Goal: Task Accomplishment & Management: Manage account settings

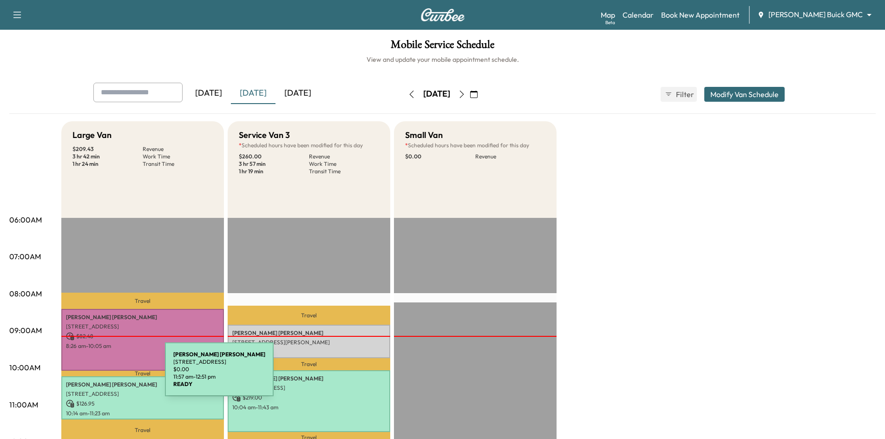
scroll to position [93, 0]
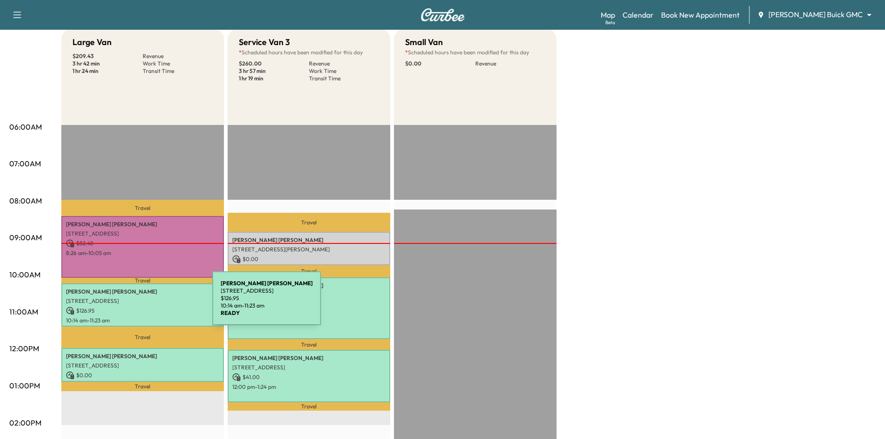
click at [143, 304] on div "[PERSON_NAME] [STREET_ADDRESS] $ 126.95 10:14 am - 11:23 am" at bounding box center [142, 304] width 163 height 43
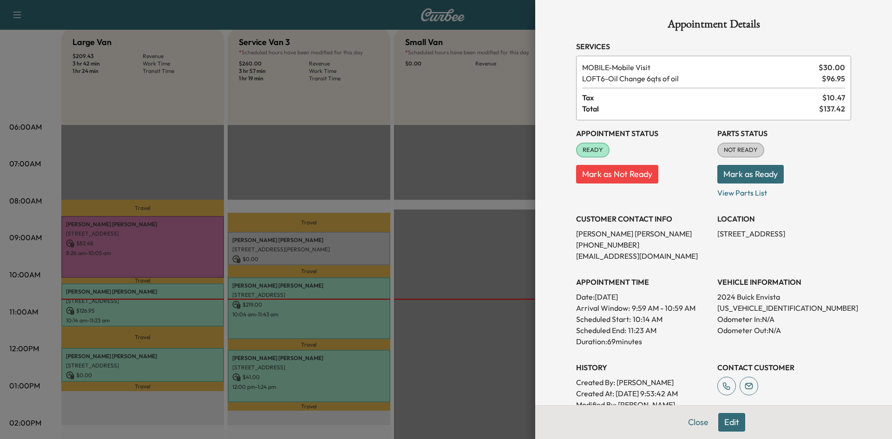
click at [131, 185] on div at bounding box center [446, 219] width 892 height 439
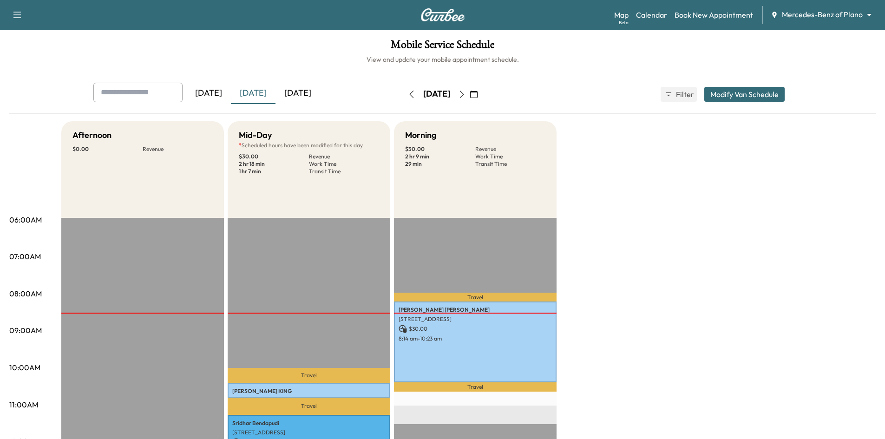
click at [316, 93] on div "[DATE]" at bounding box center [297, 93] width 45 height 21
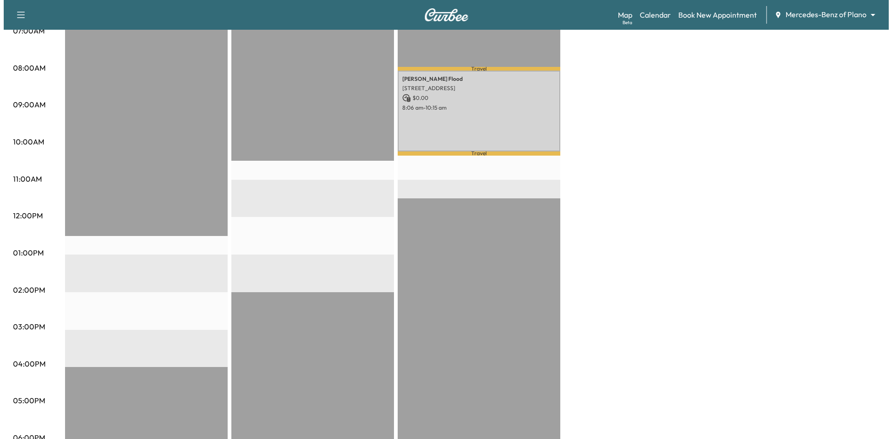
scroll to position [186, 0]
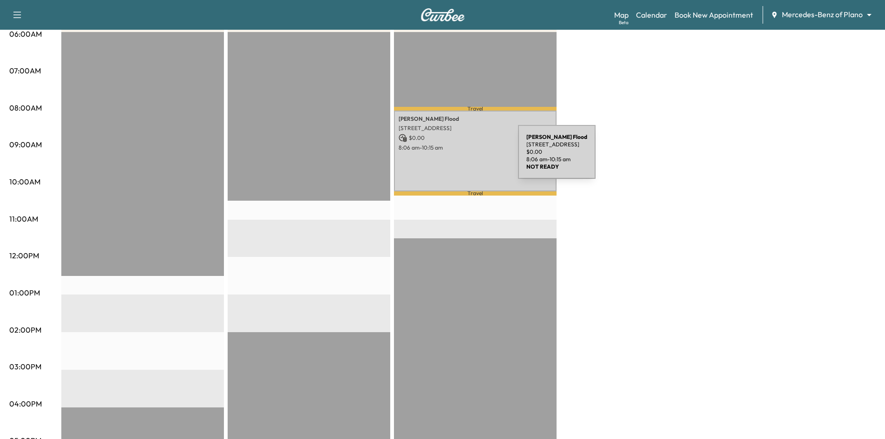
click at [448, 157] on div "Daryl Flood 3109 CROOKED STICK DR, PLANO, TX 75093, USA $ 0.00 8:06 am - 10:15 …" at bounding box center [475, 151] width 163 height 81
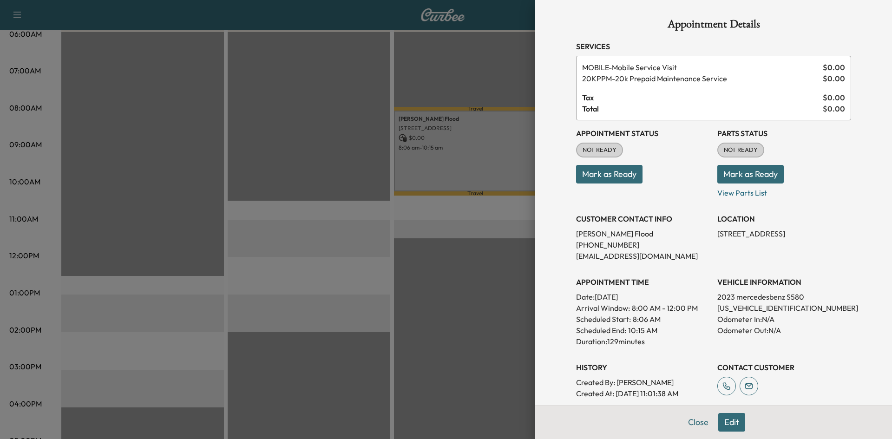
click at [754, 308] on p "W1K6G7GB3PA197889" at bounding box center [784, 307] width 134 height 11
copy p "W1K6G7GB3PA197889"
drag, startPoint x: 694, startPoint y: 422, endPoint x: 626, endPoint y: 293, distance: 146.7
click at [695, 419] on button "Close" at bounding box center [698, 422] width 33 height 19
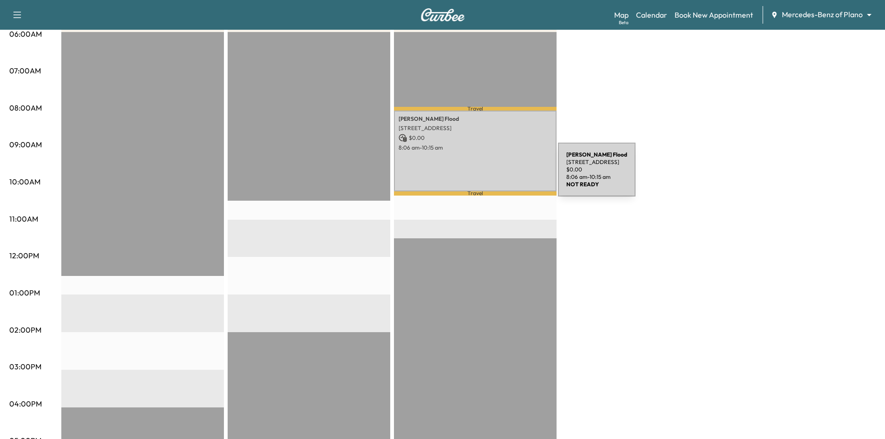
click at [488, 175] on div "Daryl Flood 3109 CROOKED STICK DR, PLANO, TX 75093, USA $ 0.00 8:06 am - 10:15 …" at bounding box center [475, 151] width 163 height 81
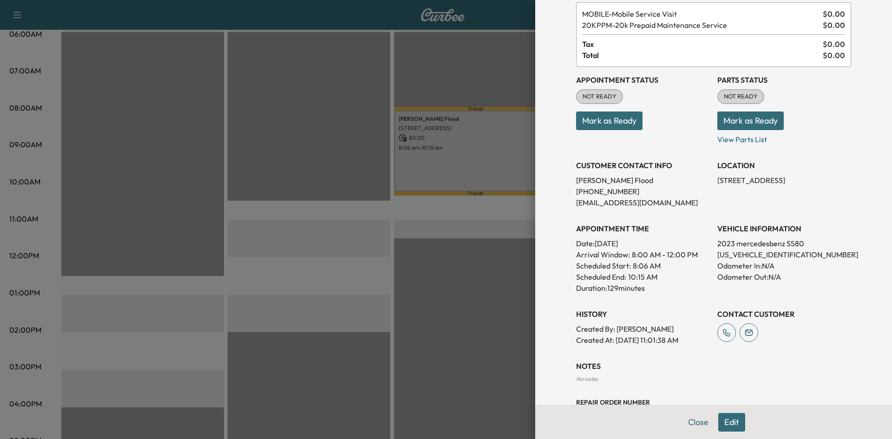
scroll to position [130, 0]
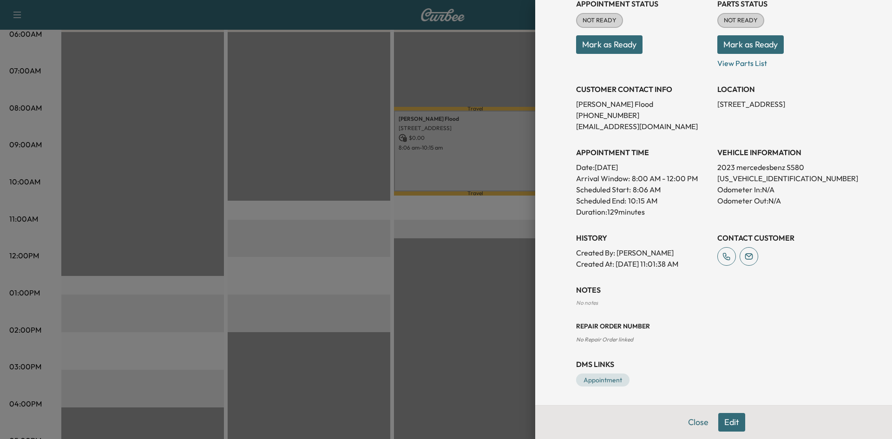
drag, startPoint x: 720, startPoint y: 425, endPoint x: 719, endPoint y: 415, distance: 9.4
click at [720, 424] on button "Edit" at bounding box center [731, 422] width 27 height 19
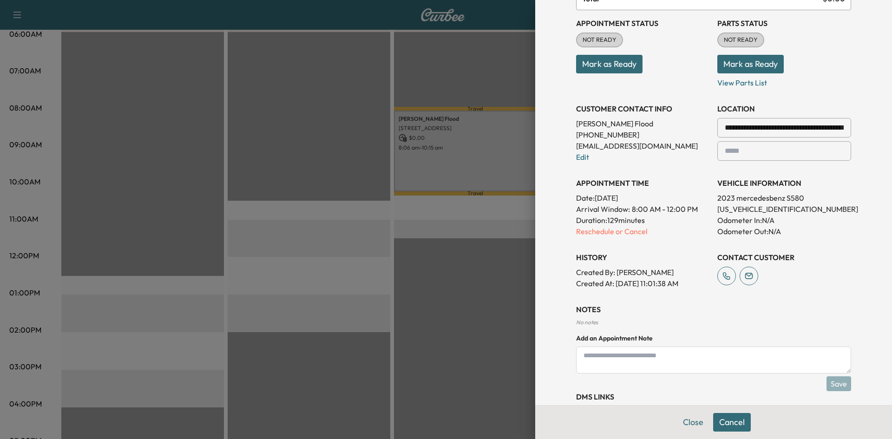
scroll to position [149, 0]
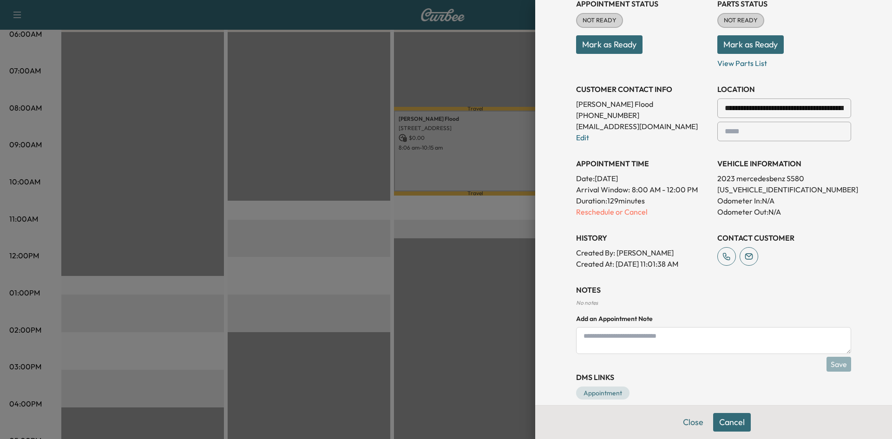
click at [680, 338] on textarea at bounding box center [713, 340] width 275 height 27
paste textarea "**********"
click at [604, 345] on textarea "**********" at bounding box center [713, 340] width 275 height 27
click at [746, 336] on textarea "**********" at bounding box center [713, 340] width 275 height 27
click at [576, 338] on textarea "**********" at bounding box center [713, 340] width 275 height 27
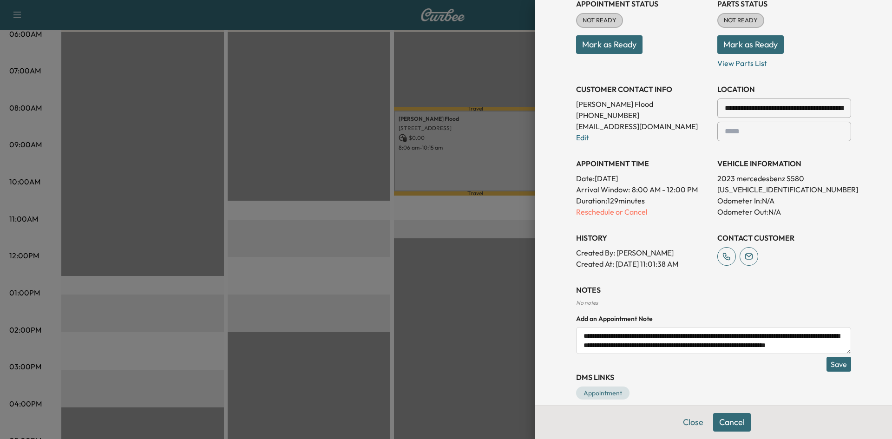
drag, startPoint x: 825, startPoint y: 346, endPoint x: 818, endPoint y: 344, distance: 7.7
click at [825, 346] on textarea "**********" at bounding box center [713, 340] width 275 height 27
type textarea "**********"
click at [831, 364] on button "Save" at bounding box center [838, 364] width 25 height 15
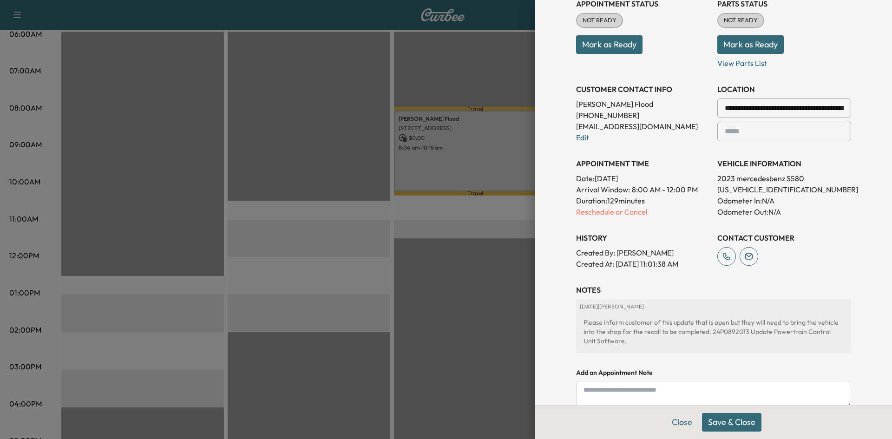
scroll to position [0, 0]
click at [723, 425] on button "Save & Close" at bounding box center [731, 422] width 59 height 19
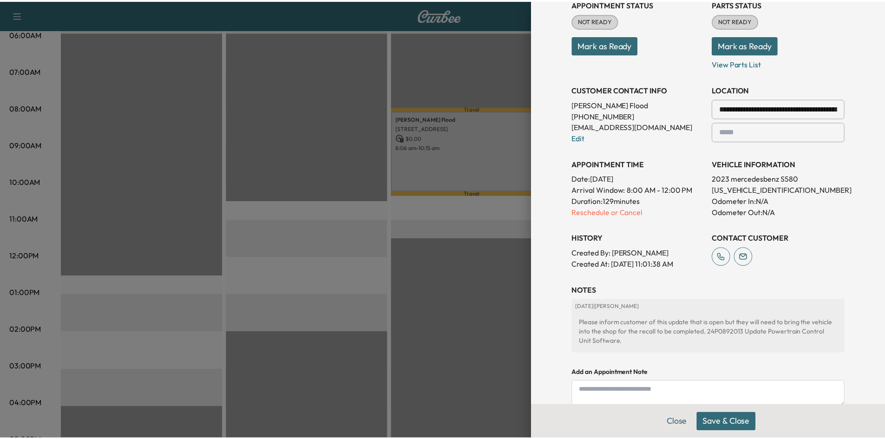
scroll to position [130, 0]
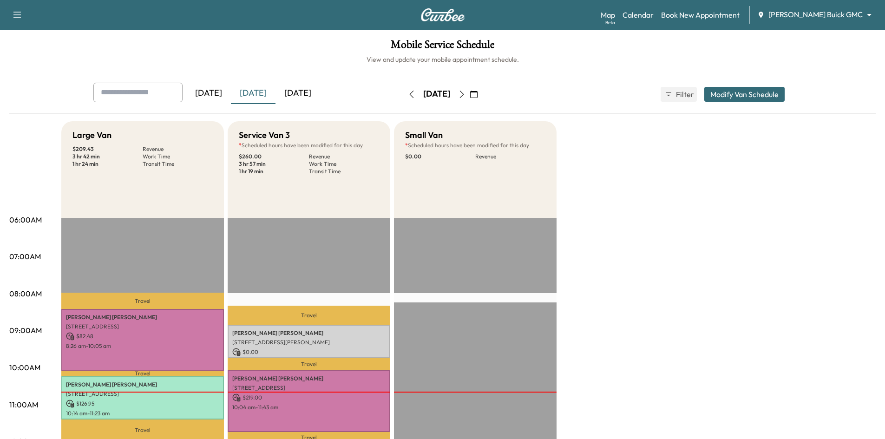
click at [310, 94] on div "[DATE]" at bounding box center [297, 93] width 45 height 21
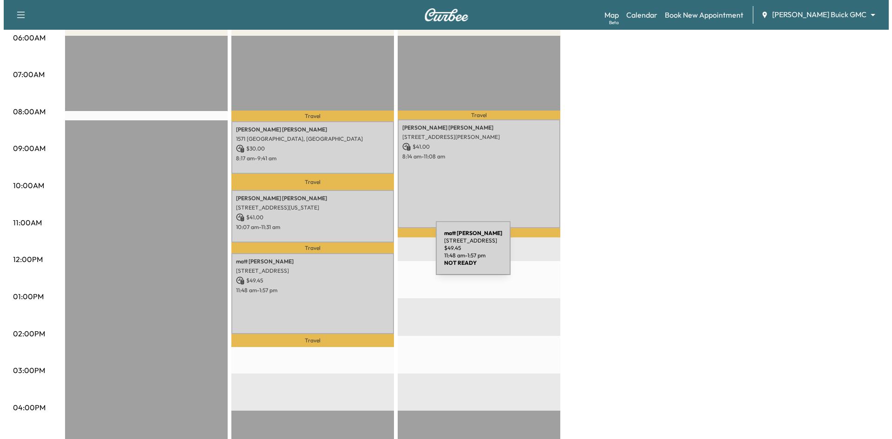
scroll to position [46, 0]
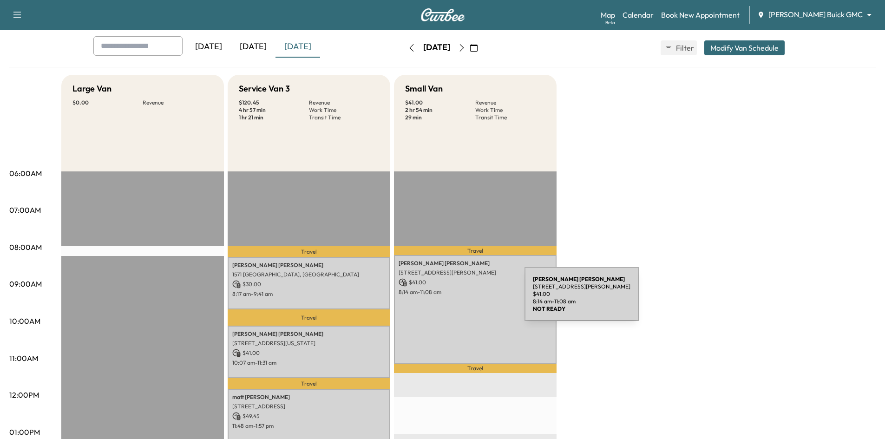
click at [440, 311] on div "isreal puentes 2016 Keller Springs Rd, Carrollton, TX 75006, USA $ 41.00 8:14 a…" at bounding box center [475, 309] width 163 height 109
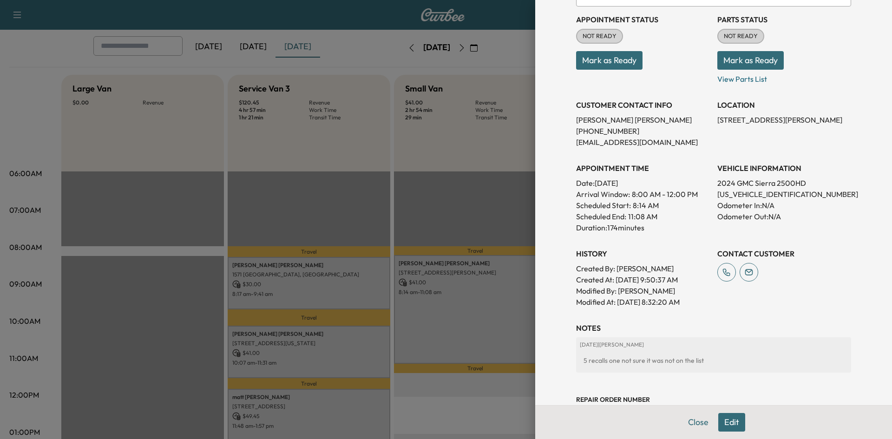
scroll to position [139, 0]
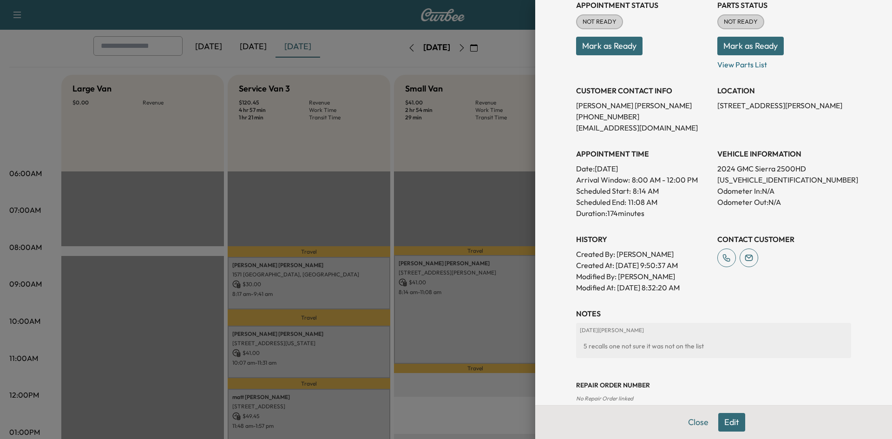
click at [733, 178] on p "1GT49PEY5RF129201" at bounding box center [784, 179] width 134 height 11
copy p "1GT49PEY5RF129201"
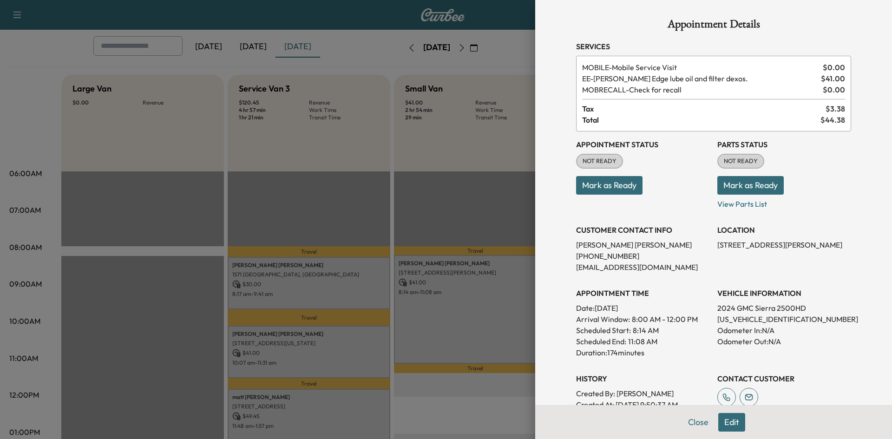
click at [450, 206] on div at bounding box center [446, 219] width 892 height 439
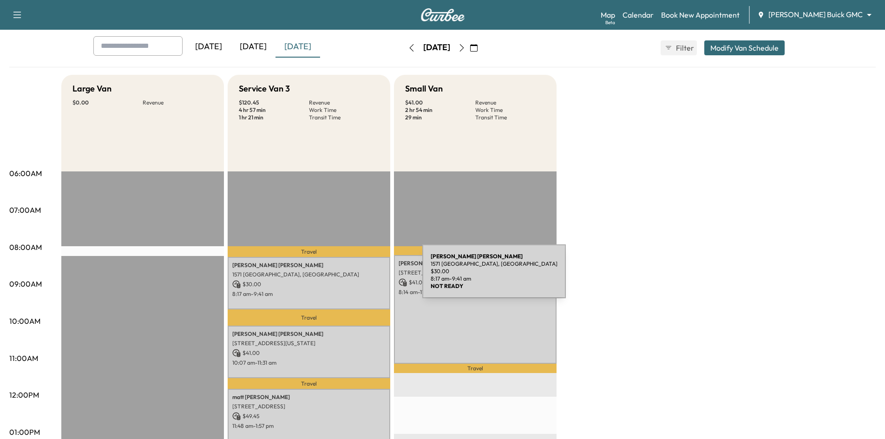
click at [353, 277] on p "1571 MARBLE FALLS DR, FRISCO, TX 75036, USA" at bounding box center [308, 274] width 153 height 7
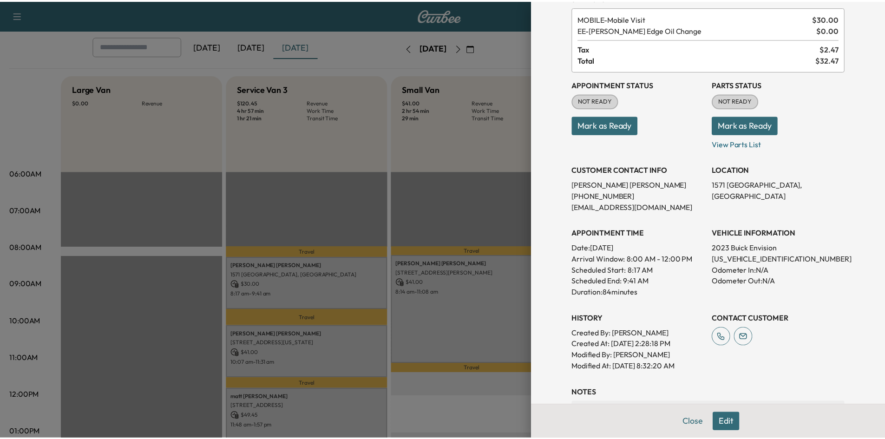
scroll to position [93, 0]
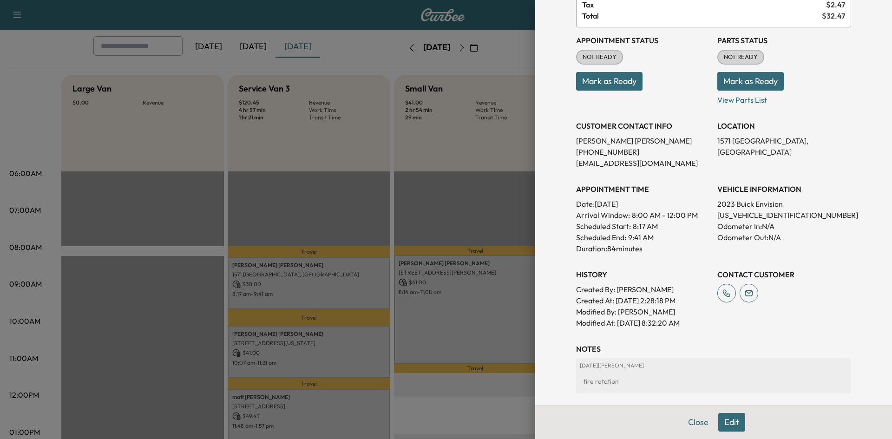
click at [735, 212] on p "LRBFZSR42PD220260" at bounding box center [784, 214] width 134 height 11
copy p "LRBFZSR42PD220260"
click at [445, 292] on div at bounding box center [446, 219] width 892 height 439
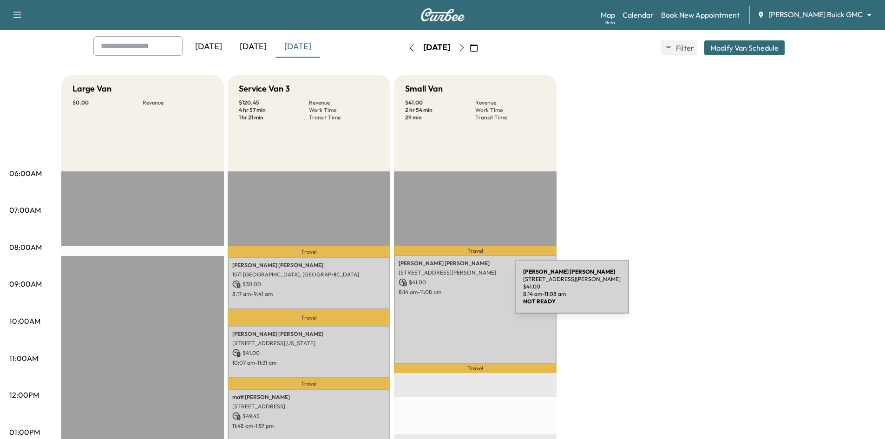
click at [445, 292] on p "8:14 am - 11:08 am" at bounding box center [475, 291] width 153 height 7
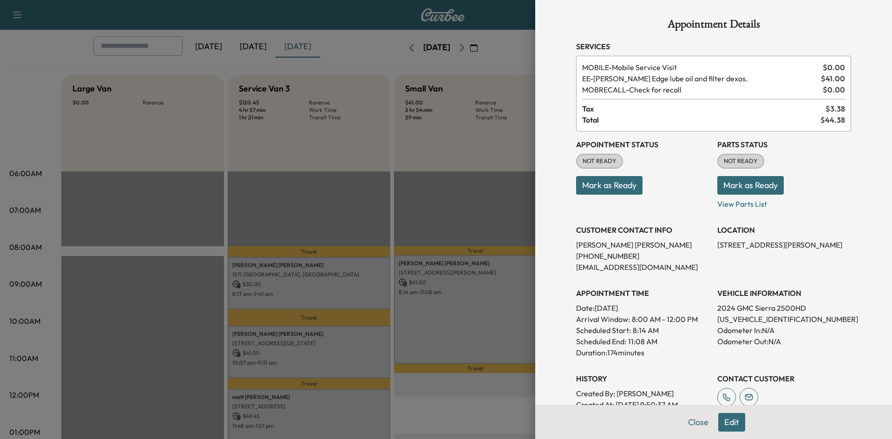
click at [504, 171] on div at bounding box center [446, 219] width 892 height 439
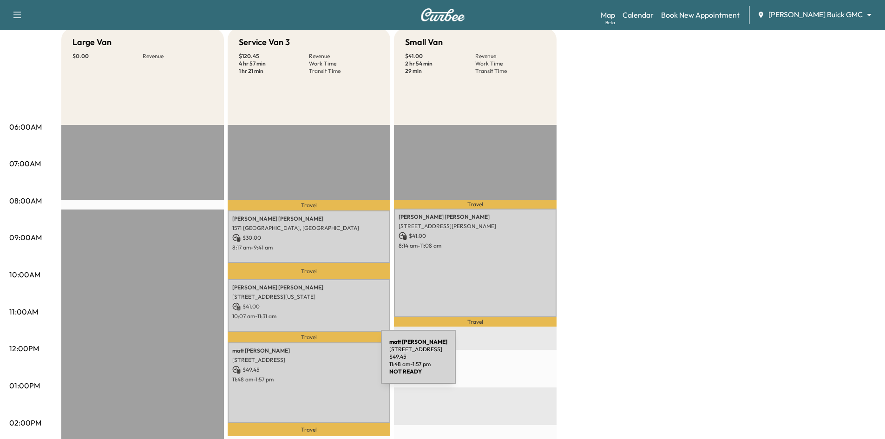
click at [311, 362] on div "matt berry 3 Roundrock Circle, Richardson, TX 75080, US $ 49.45 11:48 am - 1:57…" at bounding box center [309, 382] width 163 height 81
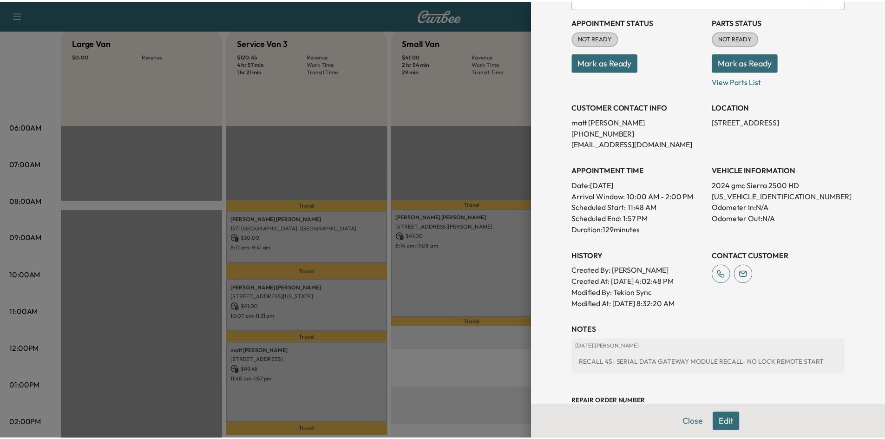
scroll to position [139, 0]
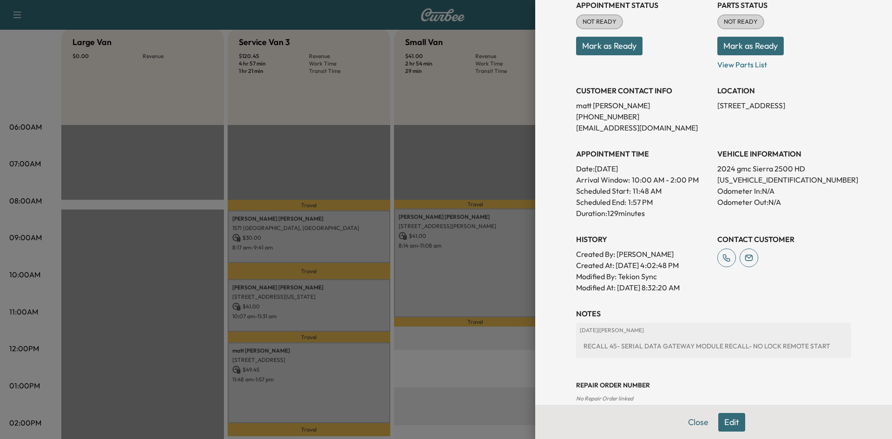
click at [414, 151] on div at bounding box center [446, 219] width 892 height 439
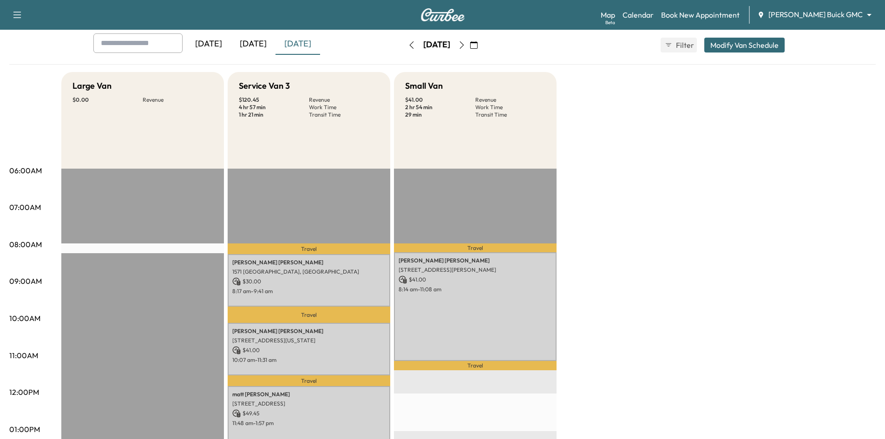
scroll to position [0, 0]
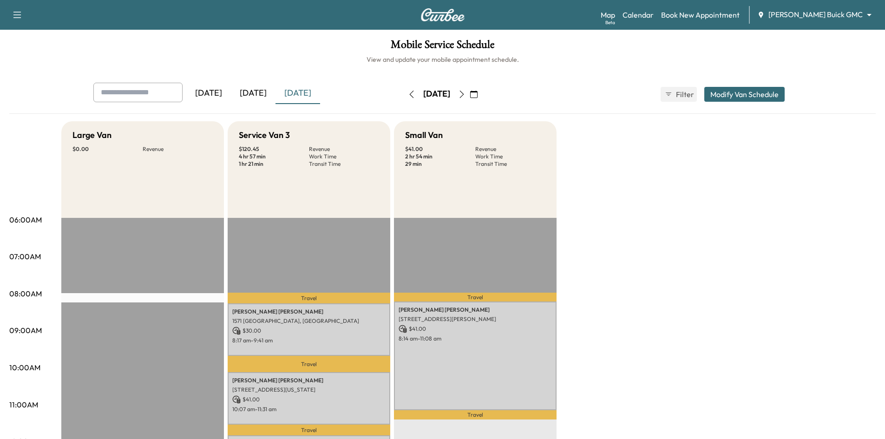
click at [253, 93] on div "[DATE]" at bounding box center [253, 93] width 45 height 21
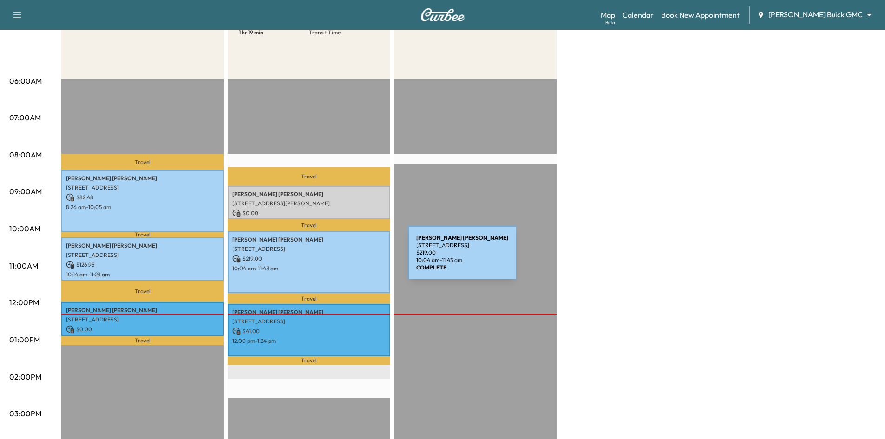
scroll to position [139, 0]
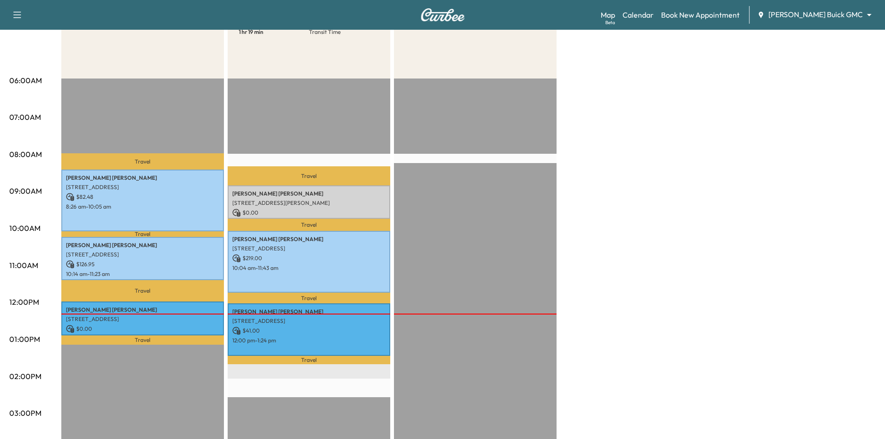
click at [184, 70] on div "Large Van $ 209.43 Revenue 3 hr 42 min Work Time 1 hr 24 min Transit Time" at bounding box center [142, 30] width 163 height 97
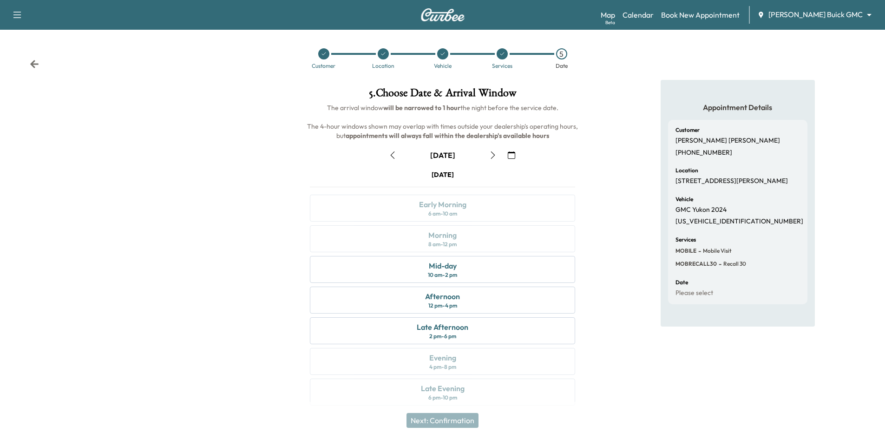
click at [823, 17] on body "Support Log Out Map Beta Calendar Book New Appointment [PERSON_NAME] Buick GMC …" at bounding box center [442, 219] width 885 height 439
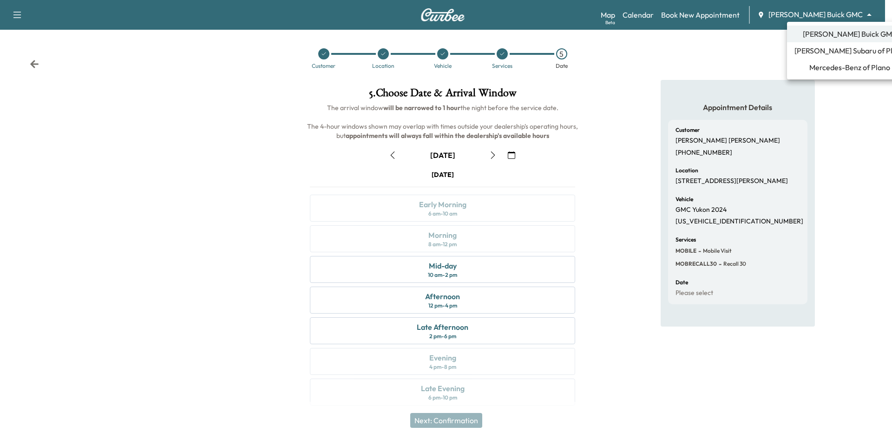
click at [827, 58] on li "Ewing Subaru of Plano" at bounding box center [849, 50] width 125 height 17
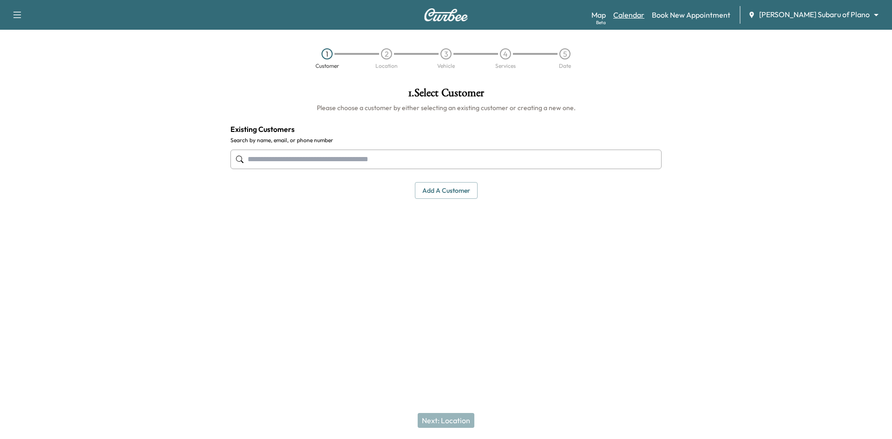
click at [644, 17] on link "Calendar" at bounding box center [628, 14] width 31 height 11
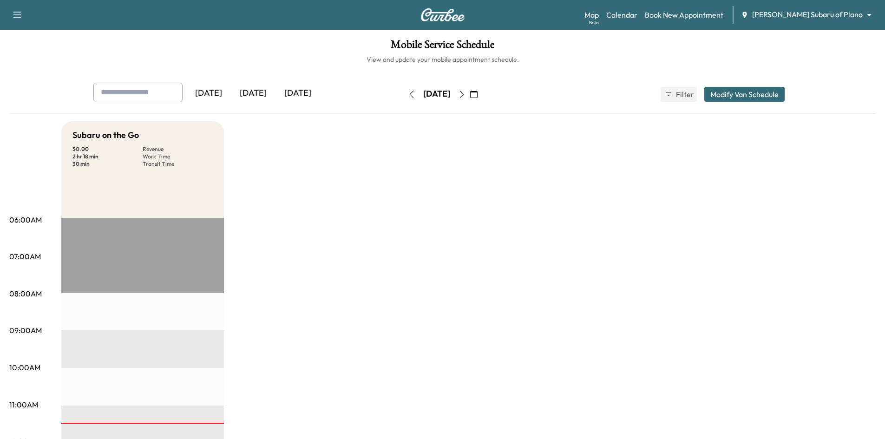
click at [249, 86] on div "[DATE]" at bounding box center [253, 93] width 45 height 21
click at [304, 93] on div "[DATE]" at bounding box center [297, 93] width 45 height 21
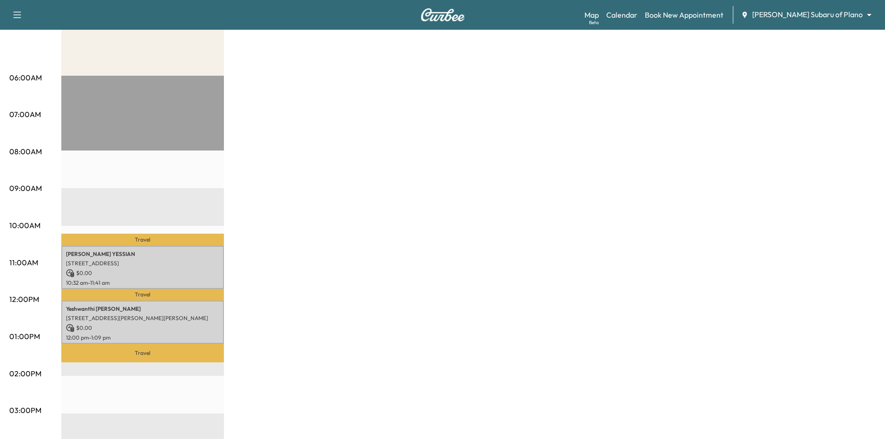
scroll to position [279, 0]
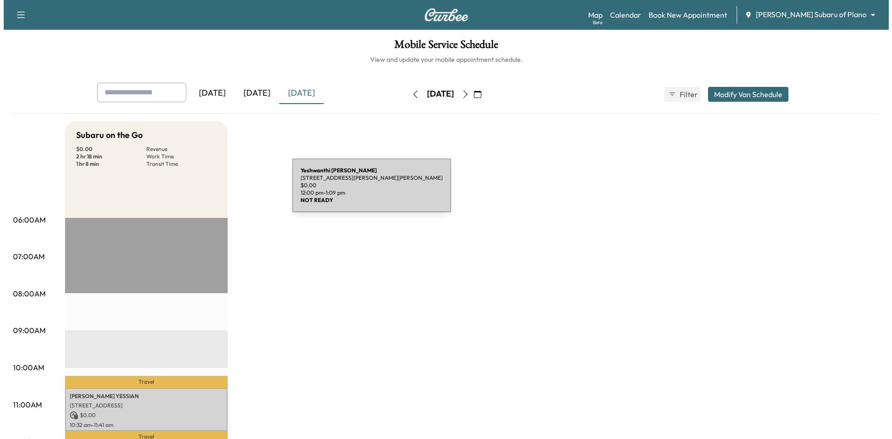
scroll to position [279, 0]
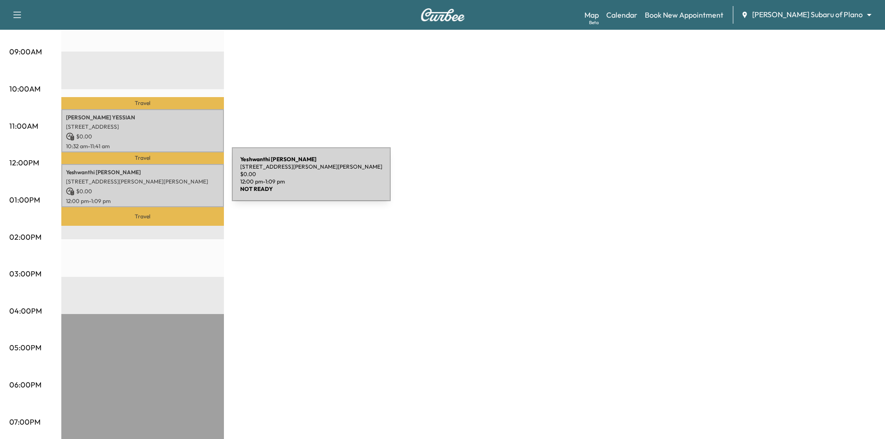
click at [162, 180] on p "4008 Agatha Ct, Aubrey, TX 76227, USA" at bounding box center [142, 181] width 153 height 7
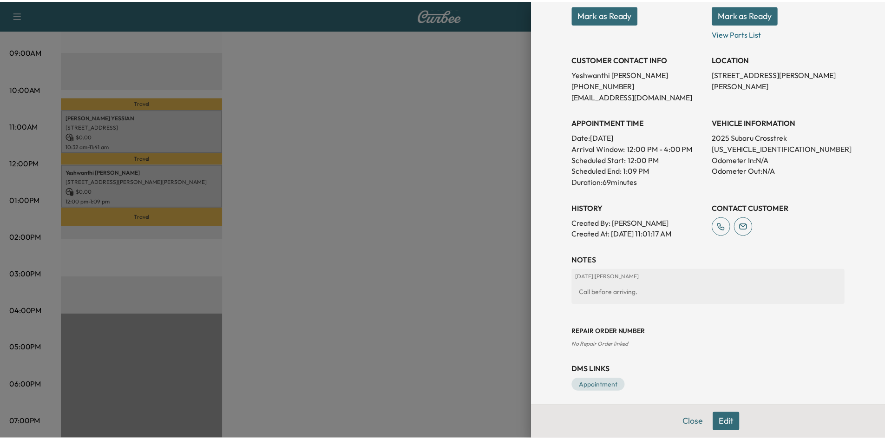
scroll to position [165, 0]
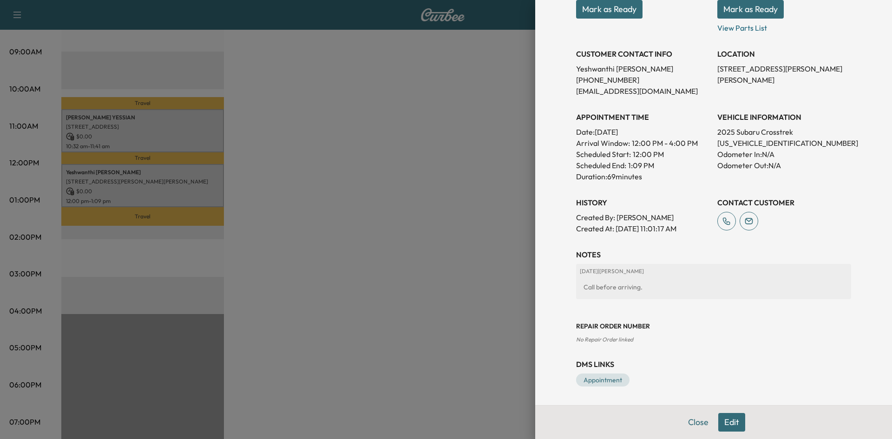
click at [399, 223] on div at bounding box center [446, 219] width 892 height 439
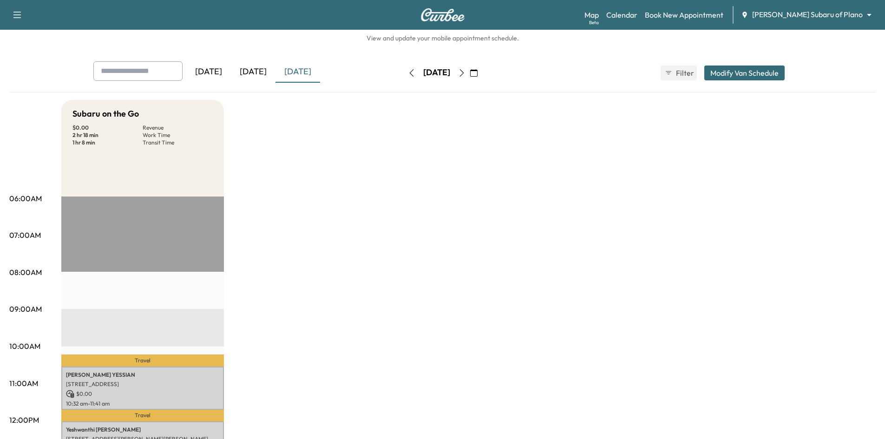
scroll to position [0, 0]
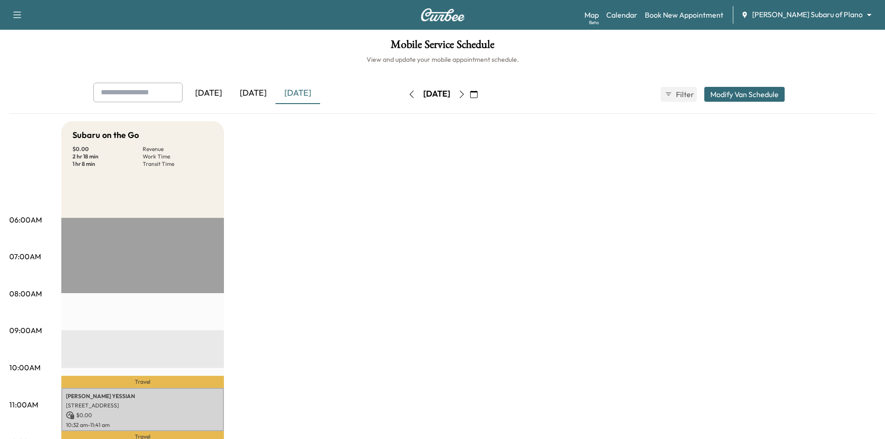
click at [259, 88] on div "[DATE]" at bounding box center [253, 93] width 45 height 21
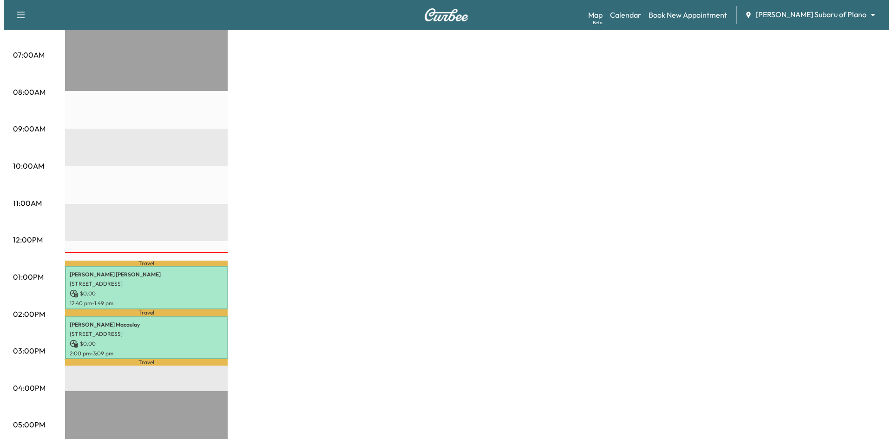
scroll to position [279, 0]
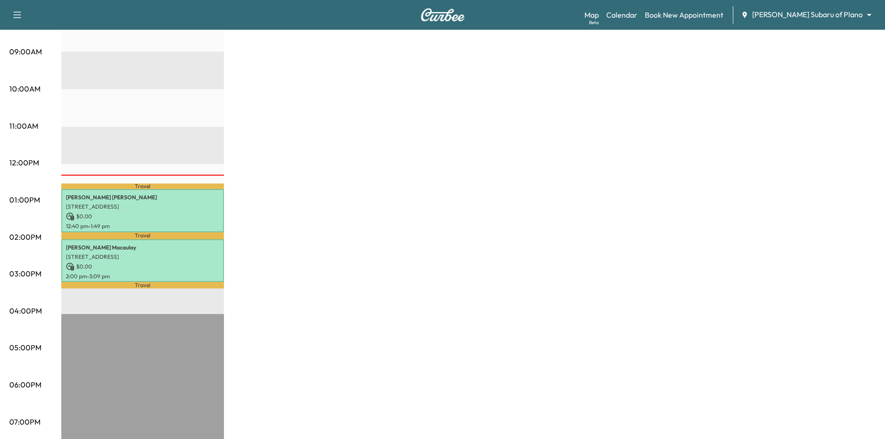
click at [154, 262] on p "$ 0.00" at bounding box center [142, 266] width 153 height 8
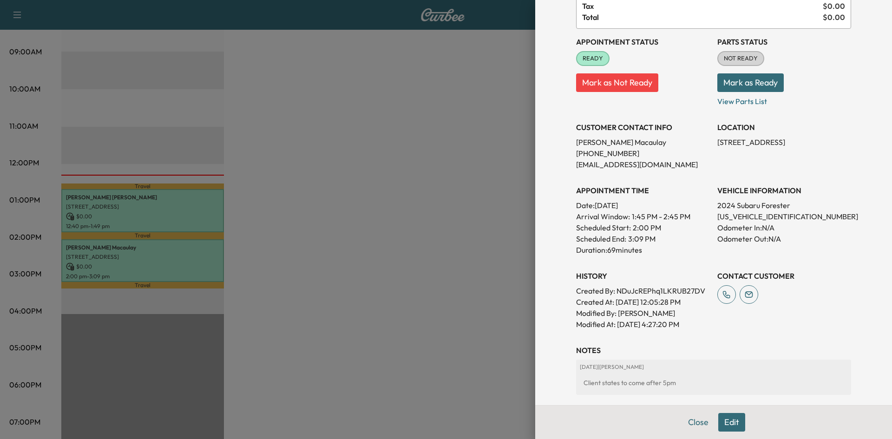
scroll to position [187, 0]
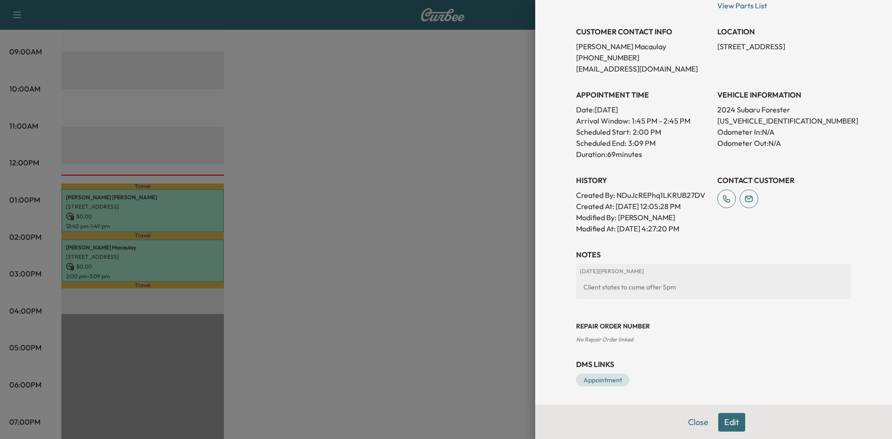
click at [395, 316] on div at bounding box center [446, 219] width 892 height 439
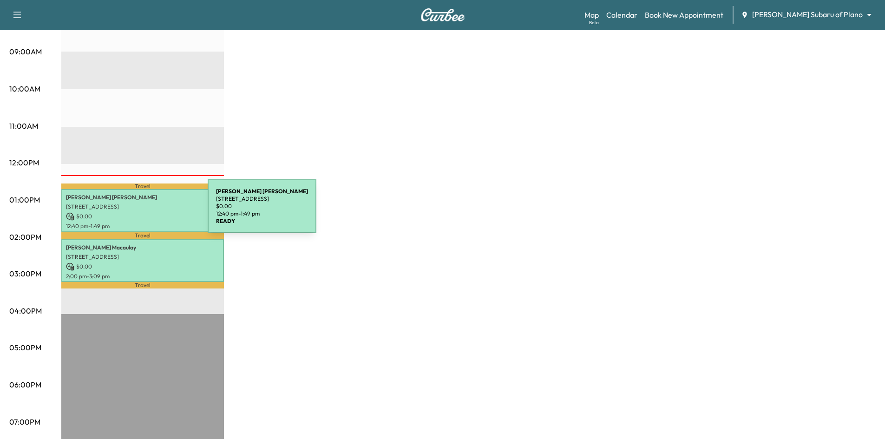
click at [139, 212] on p "$ 0.00" at bounding box center [142, 216] width 153 height 8
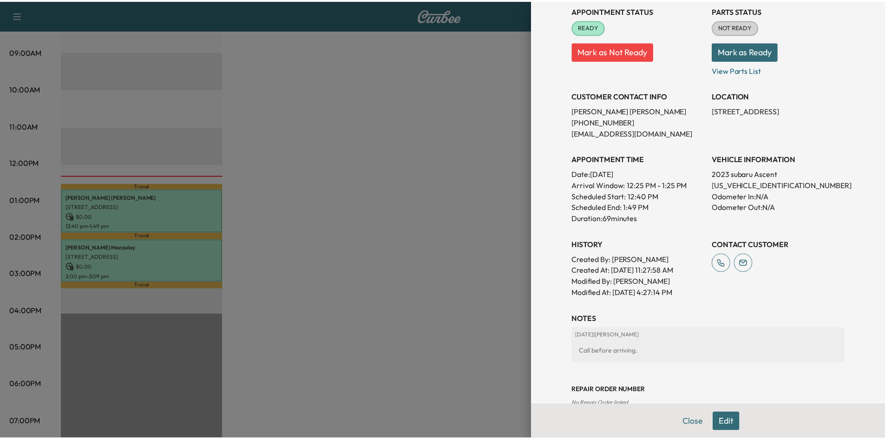
scroll to position [139, 0]
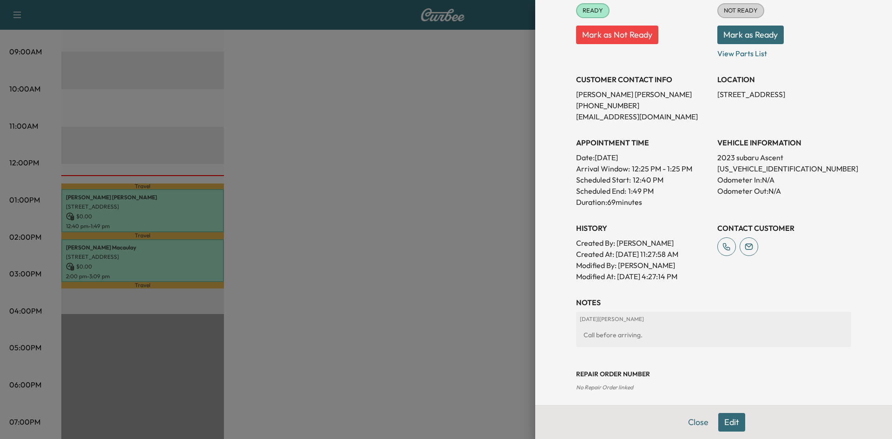
click at [412, 236] on div at bounding box center [446, 219] width 892 height 439
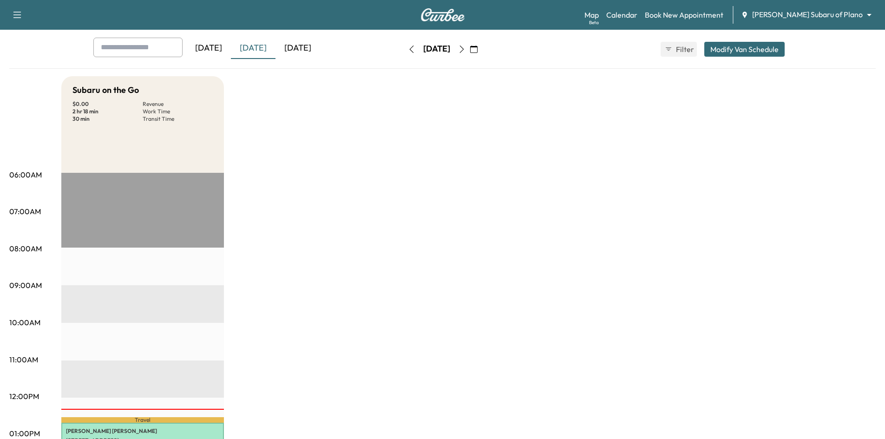
scroll to position [0, 0]
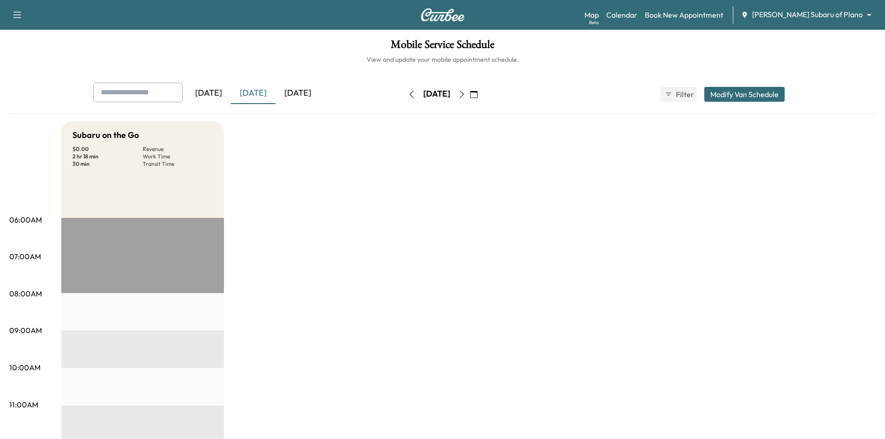
click at [299, 93] on div "[DATE]" at bounding box center [297, 93] width 45 height 21
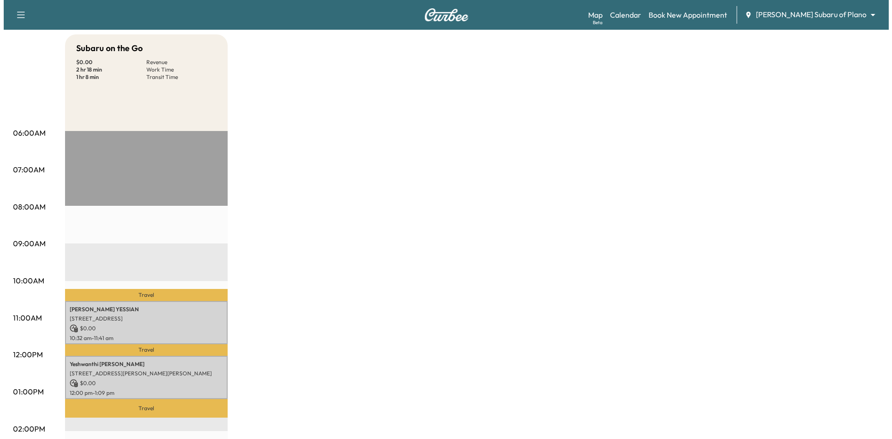
scroll to position [93, 0]
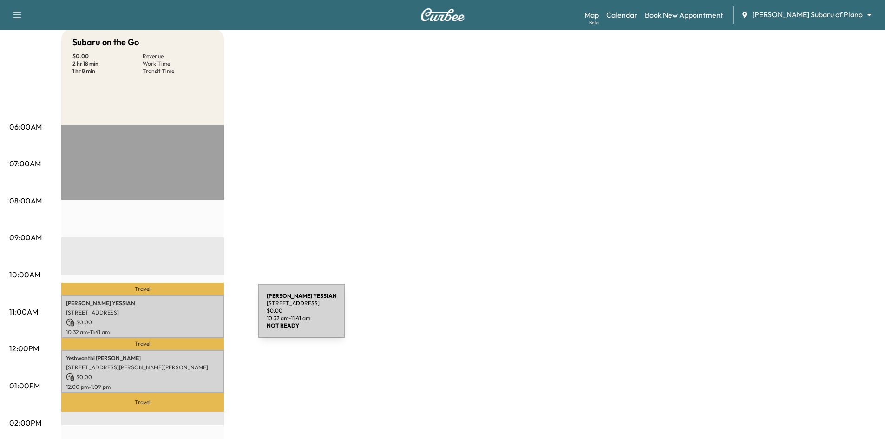
click at [189, 318] on p "$ 0.00" at bounding box center [142, 322] width 153 height 8
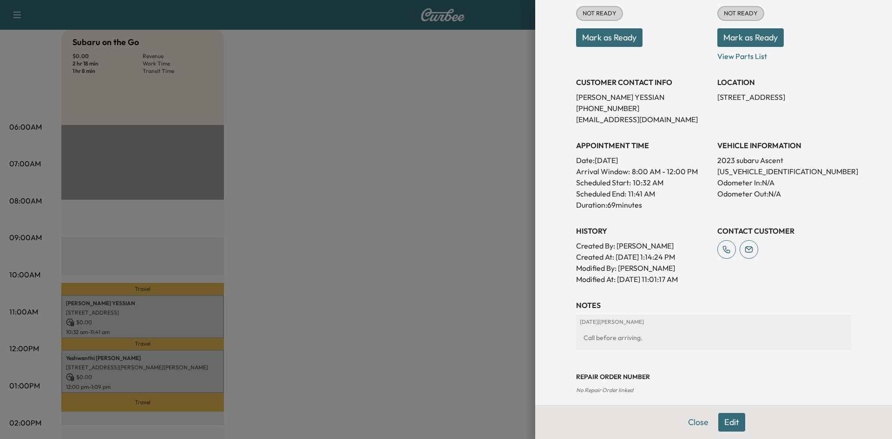
scroll to position [139, 0]
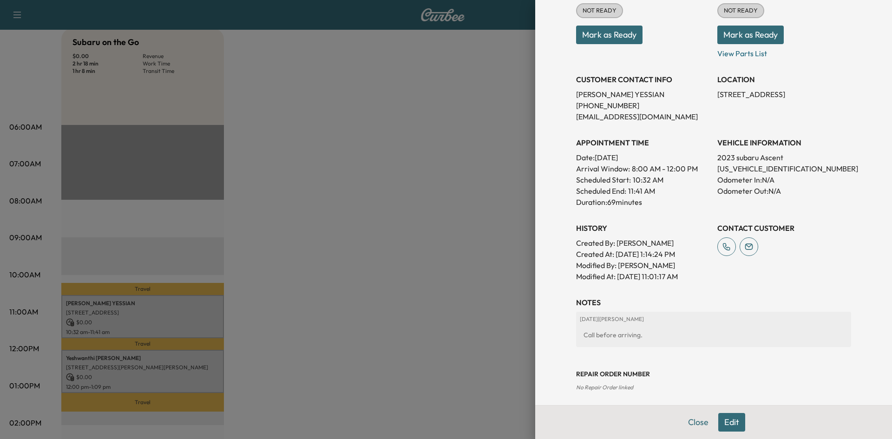
drag, startPoint x: 468, startPoint y: 317, endPoint x: 261, endPoint y: 378, distance: 215.5
click at [462, 321] on div at bounding box center [446, 219] width 892 height 439
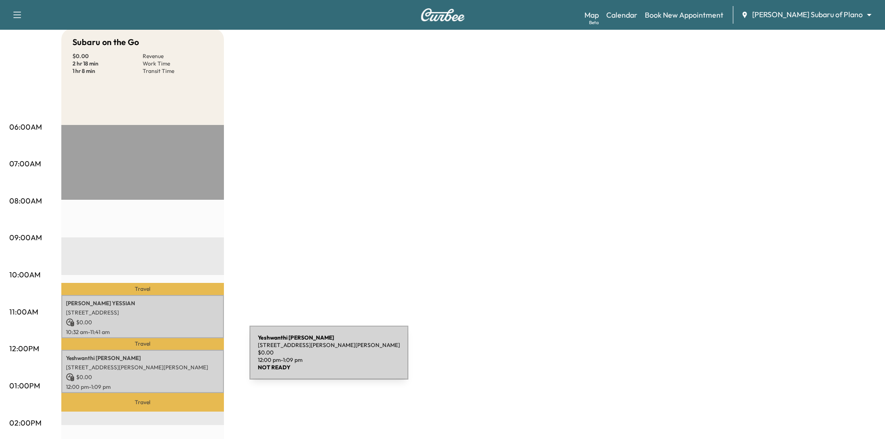
click at [180, 359] on p "Yeshwanthi Jayaraman DURAIRAJ" at bounding box center [142, 357] width 153 height 7
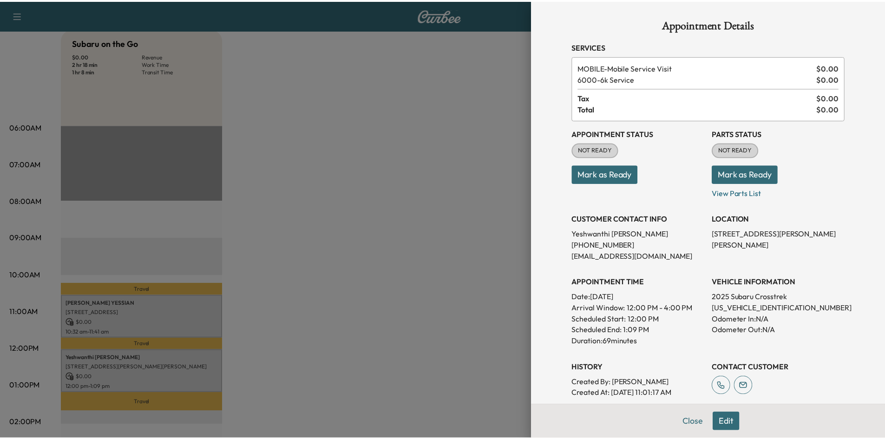
scroll to position [93, 0]
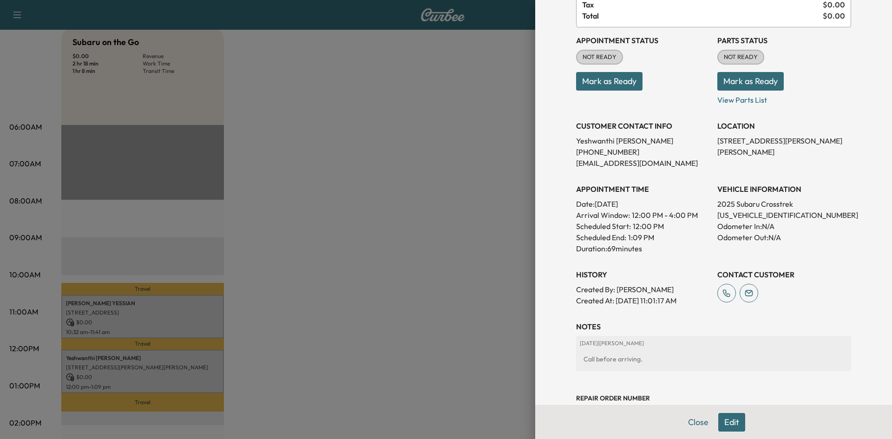
drag, startPoint x: 449, startPoint y: 301, endPoint x: 435, endPoint y: 295, distance: 15.4
click at [450, 302] on div at bounding box center [446, 219] width 892 height 439
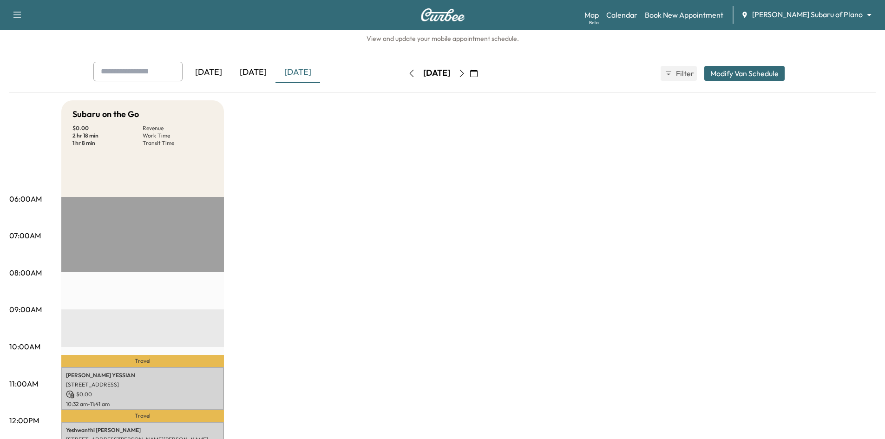
scroll to position [0, 0]
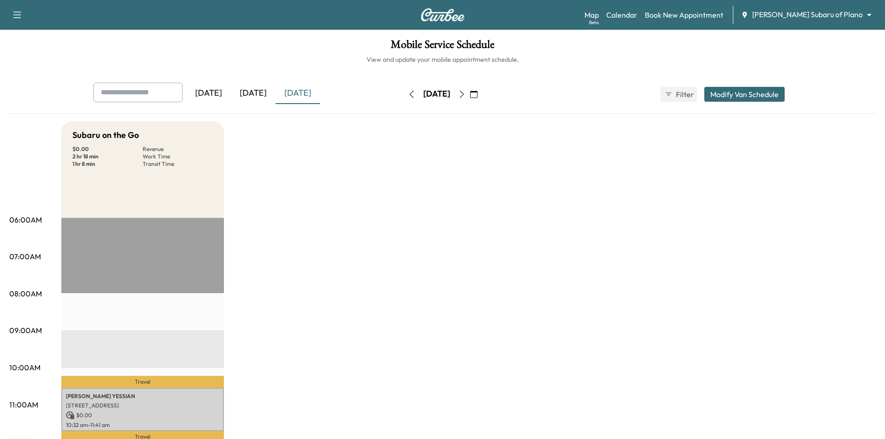
click at [264, 91] on div "[DATE]" at bounding box center [253, 93] width 45 height 21
